Goal: Check status

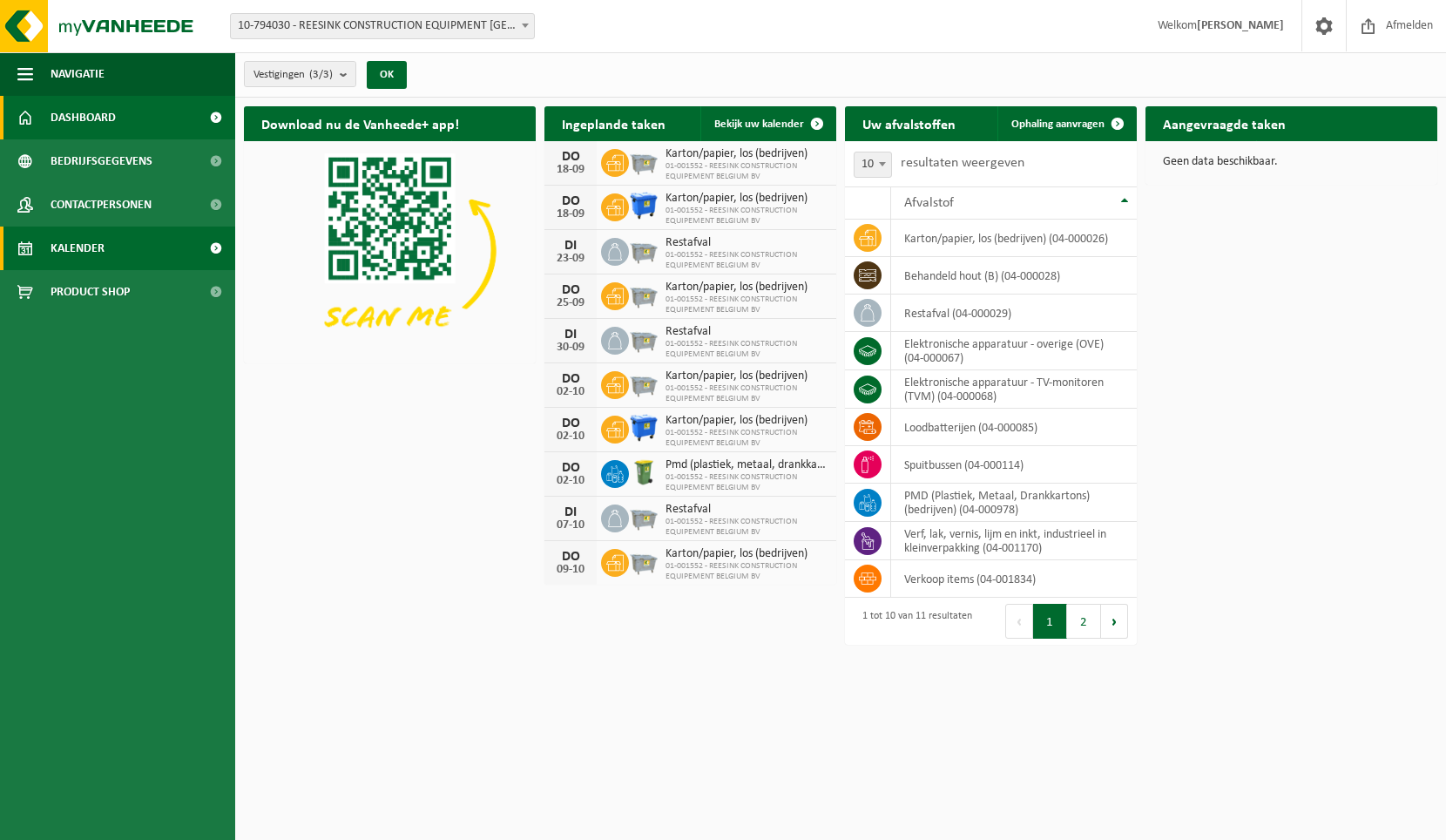
click at [95, 242] on span "Kalender" at bounding box center [78, 247] width 54 height 43
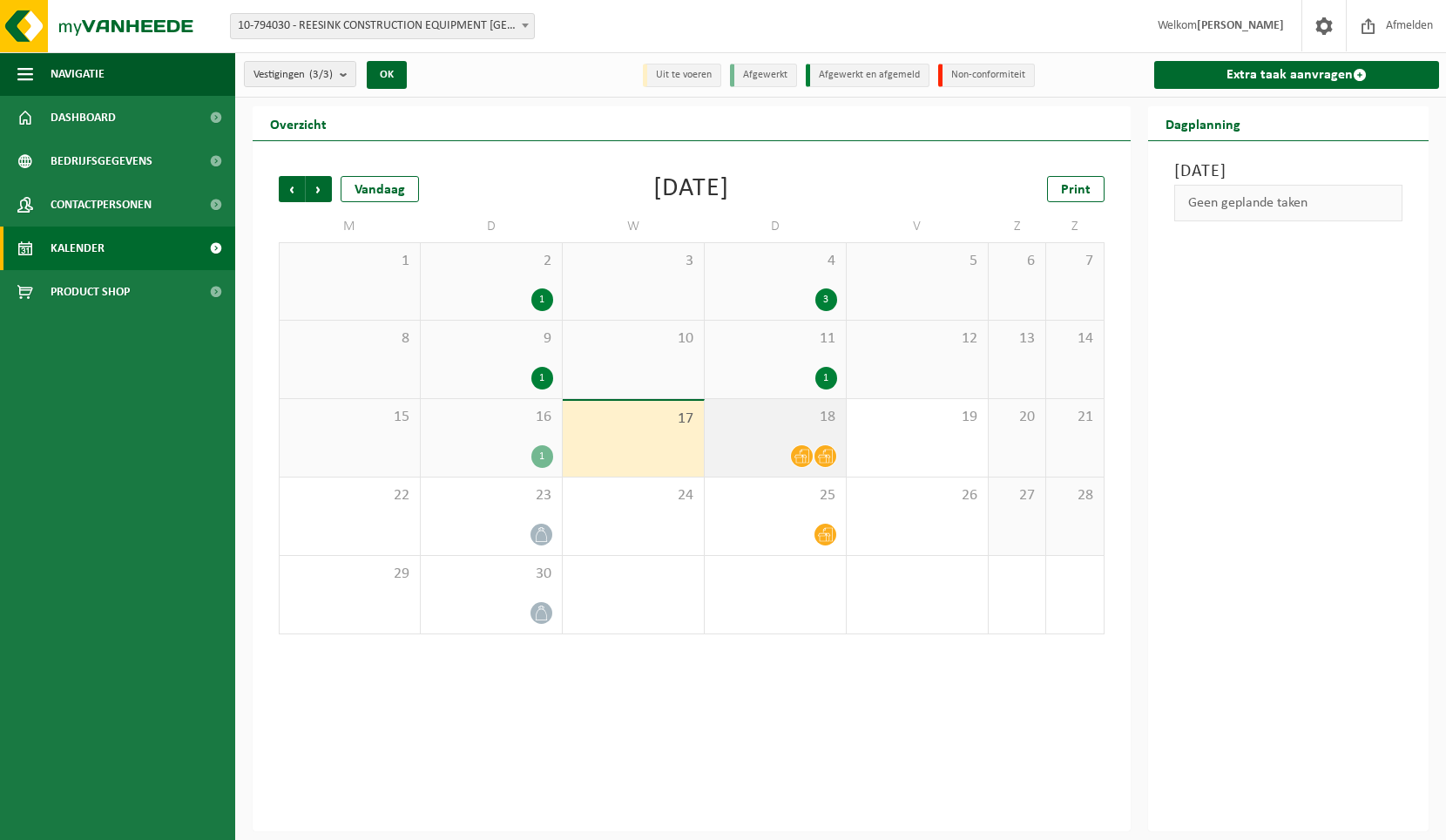
click at [795, 457] on icon at bounding box center [801, 455] width 14 height 14
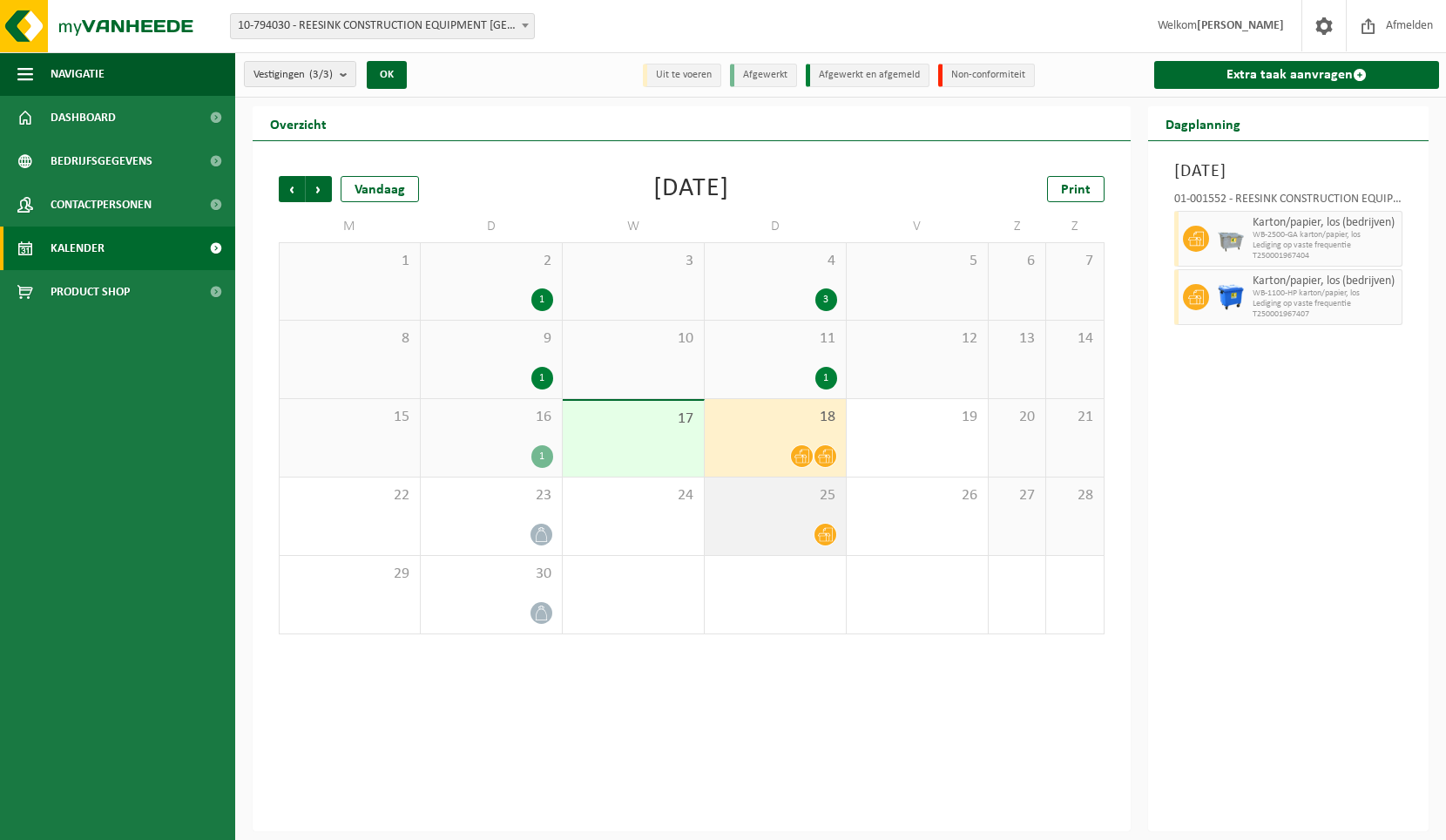
click at [818, 538] on icon at bounding box center [825, 533] width 14 height 14
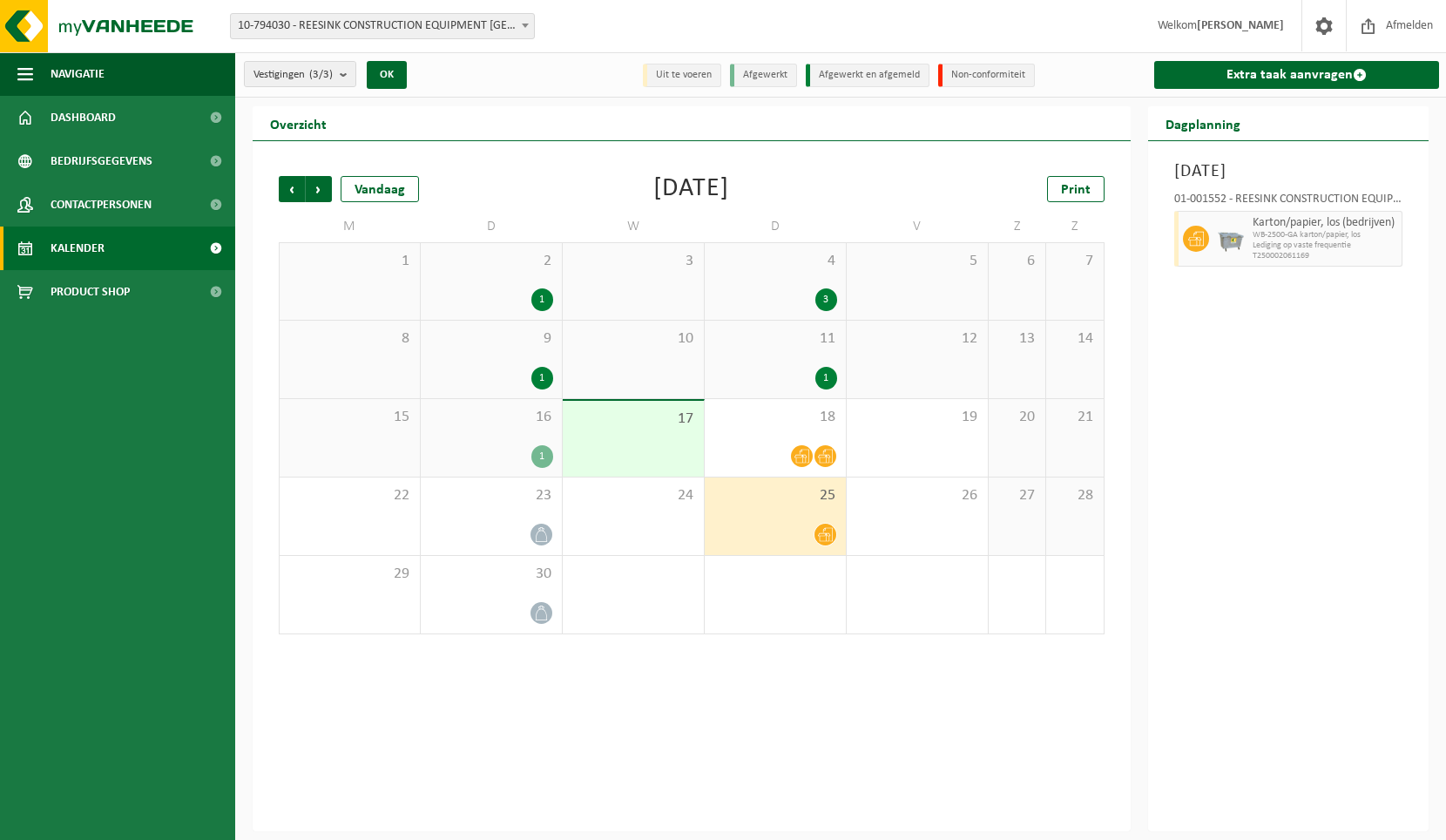
click at [844, 631] on div "2" at bounding box center [775, 594] width 141 height 78
